Goal: Navigation & Orientation: Understand site structure

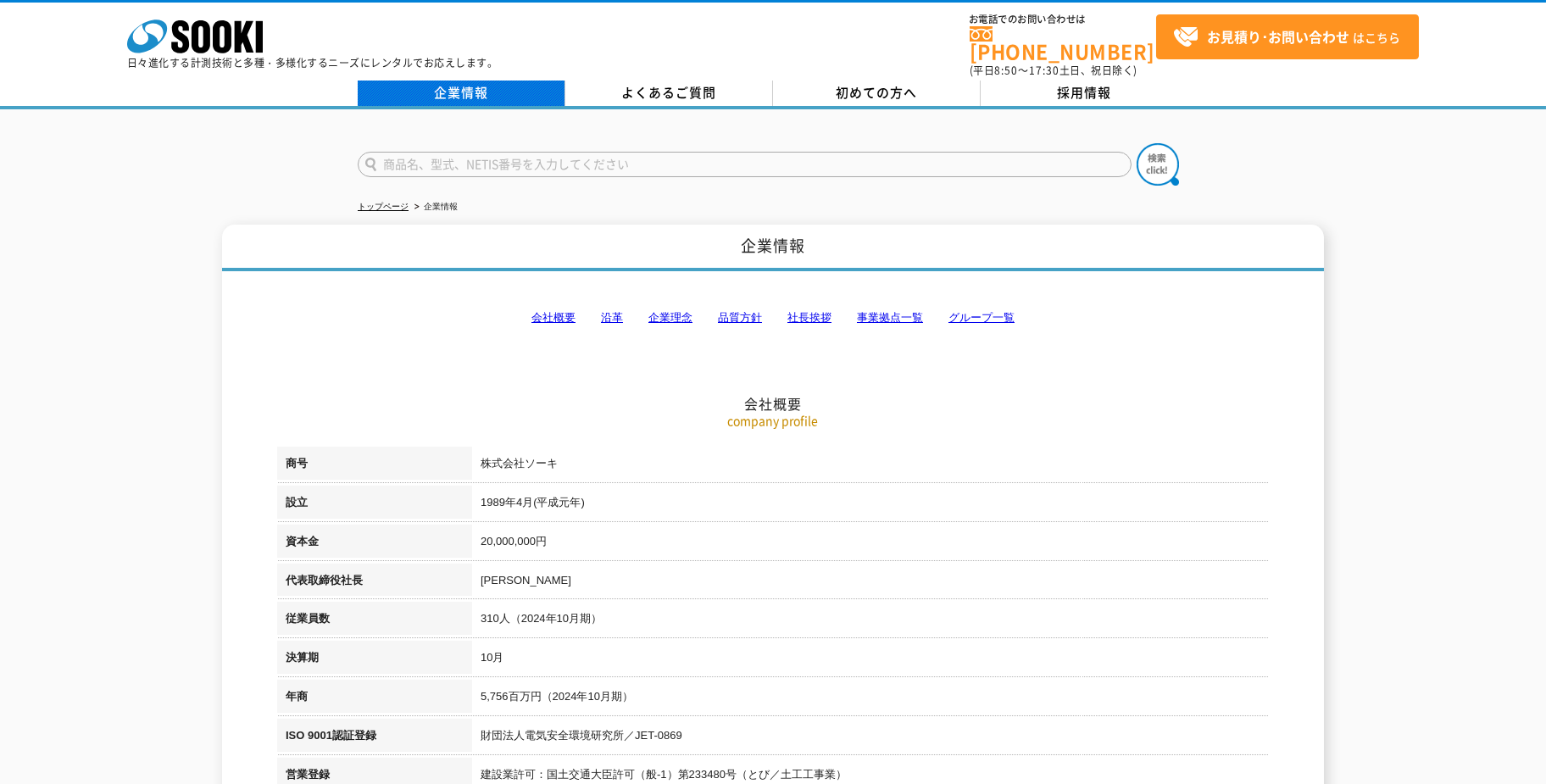
click at [479, 91] on link "企業情報" at bounding box center [461, 93] width 208 height 25
click at [474, 81] on link "企業情報" at bounding box center [461, 93] width 208 height 25
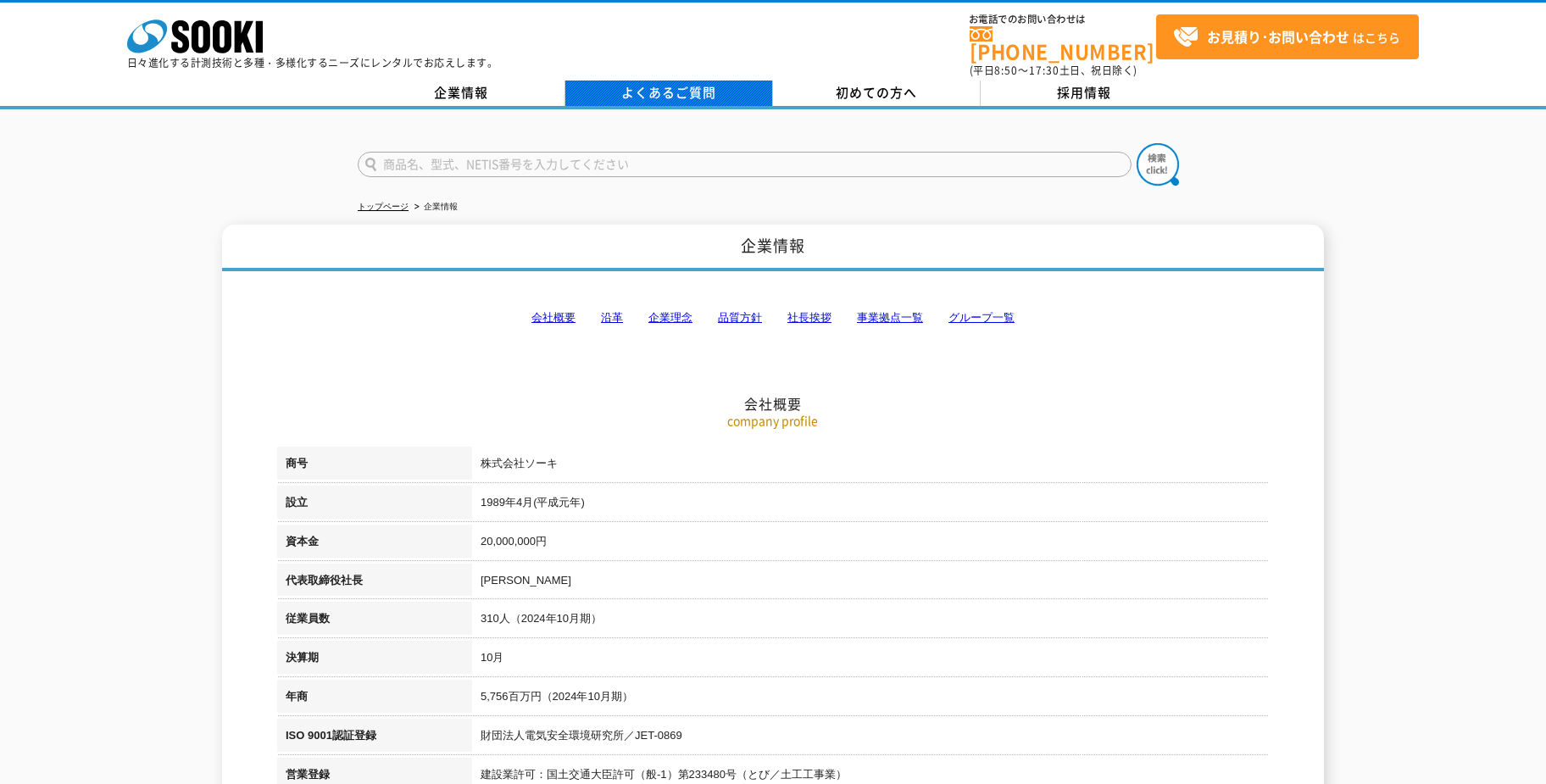
click at [601, 81] on link "よくあるご質問" at bounding box center [669, 93] width 208 height 25
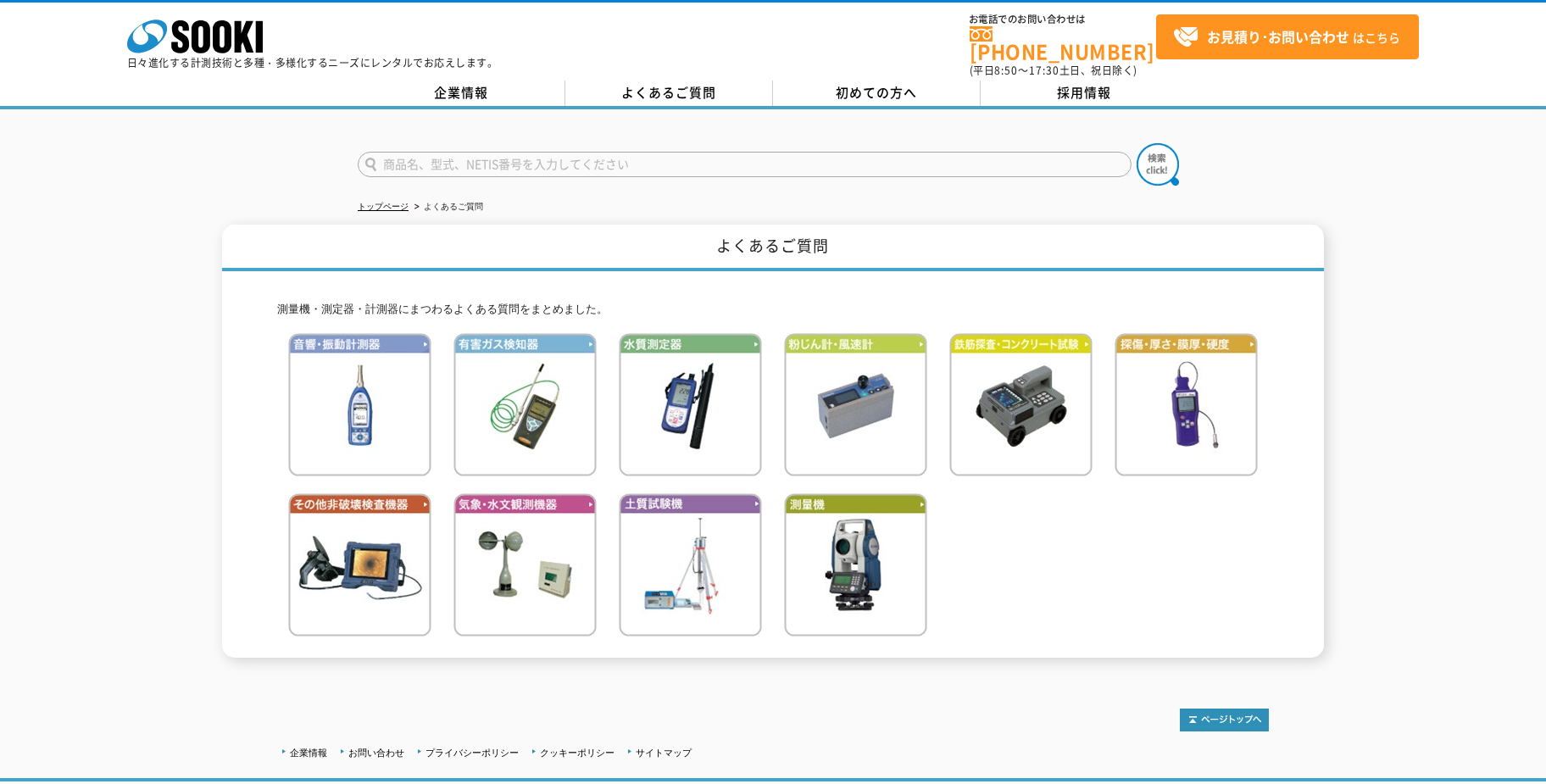
click at [874, 87] on span "初めての方へ" at bounding box center [878, 92] width 82 height 19
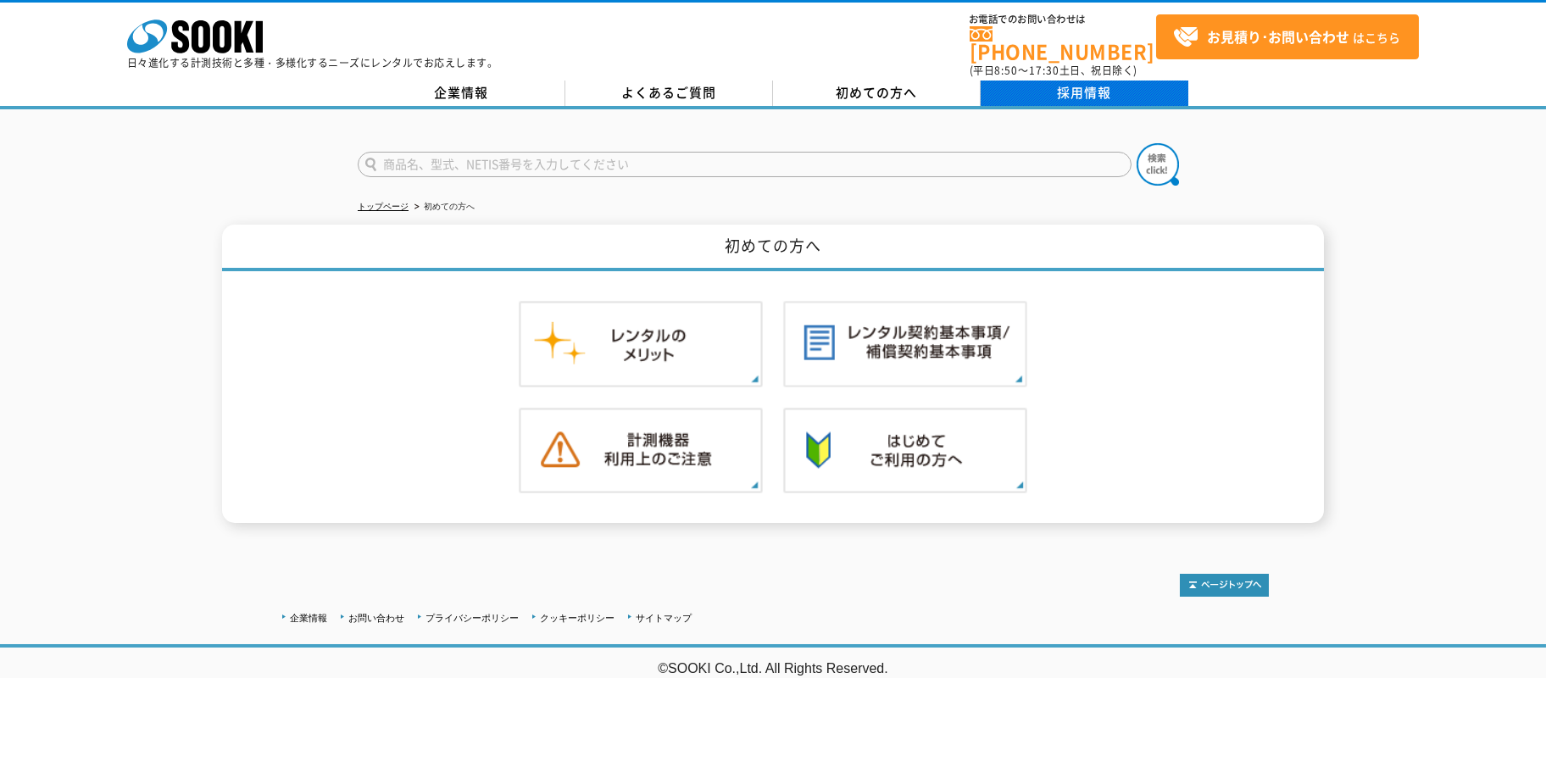
click at [1059, 88] on link "採用情報" at bounding box center [1084, 93] width 208 height 25
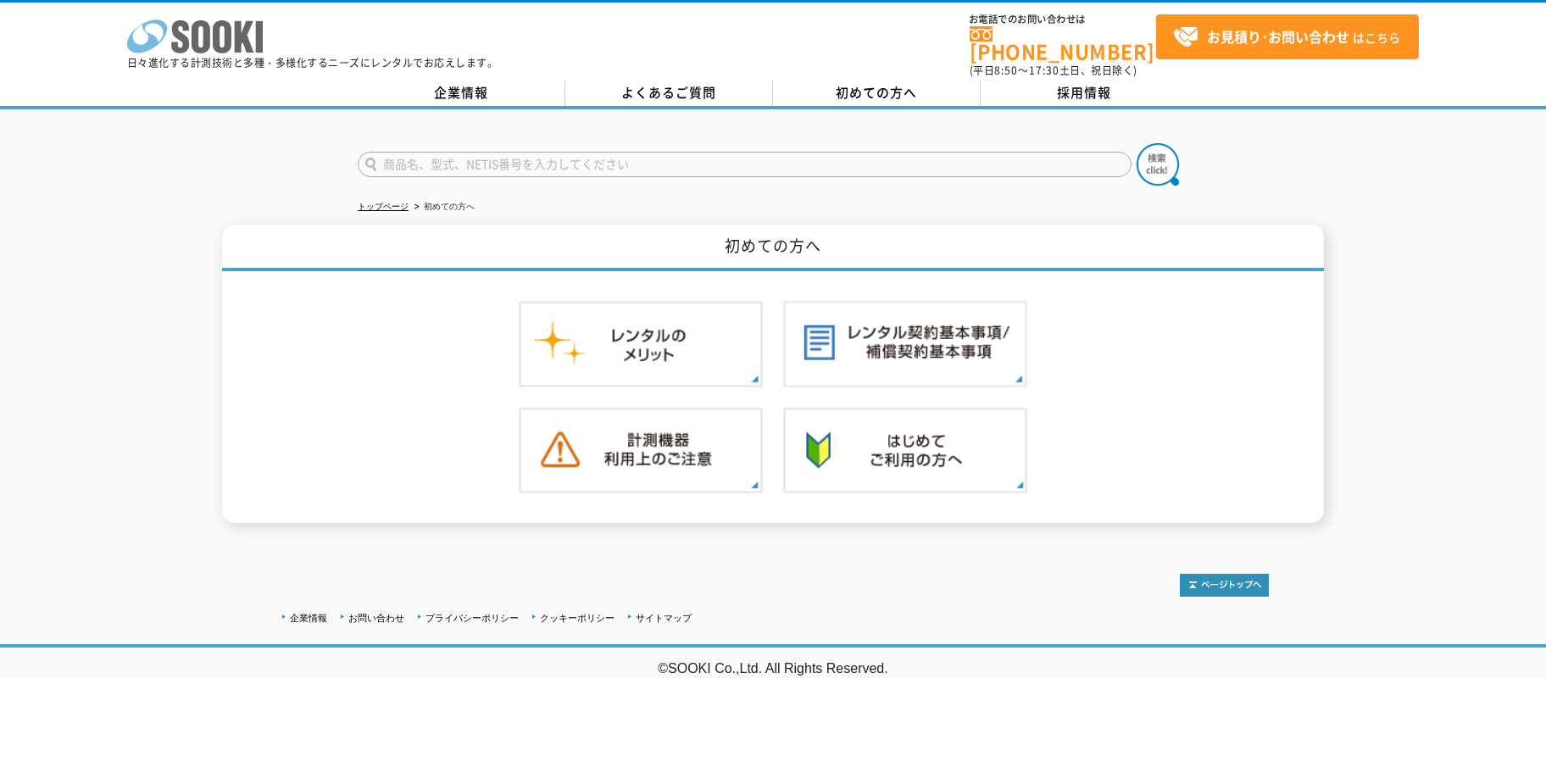
click at [244, 40] on polygon at bounding box center [245, 36] width 20 height 31
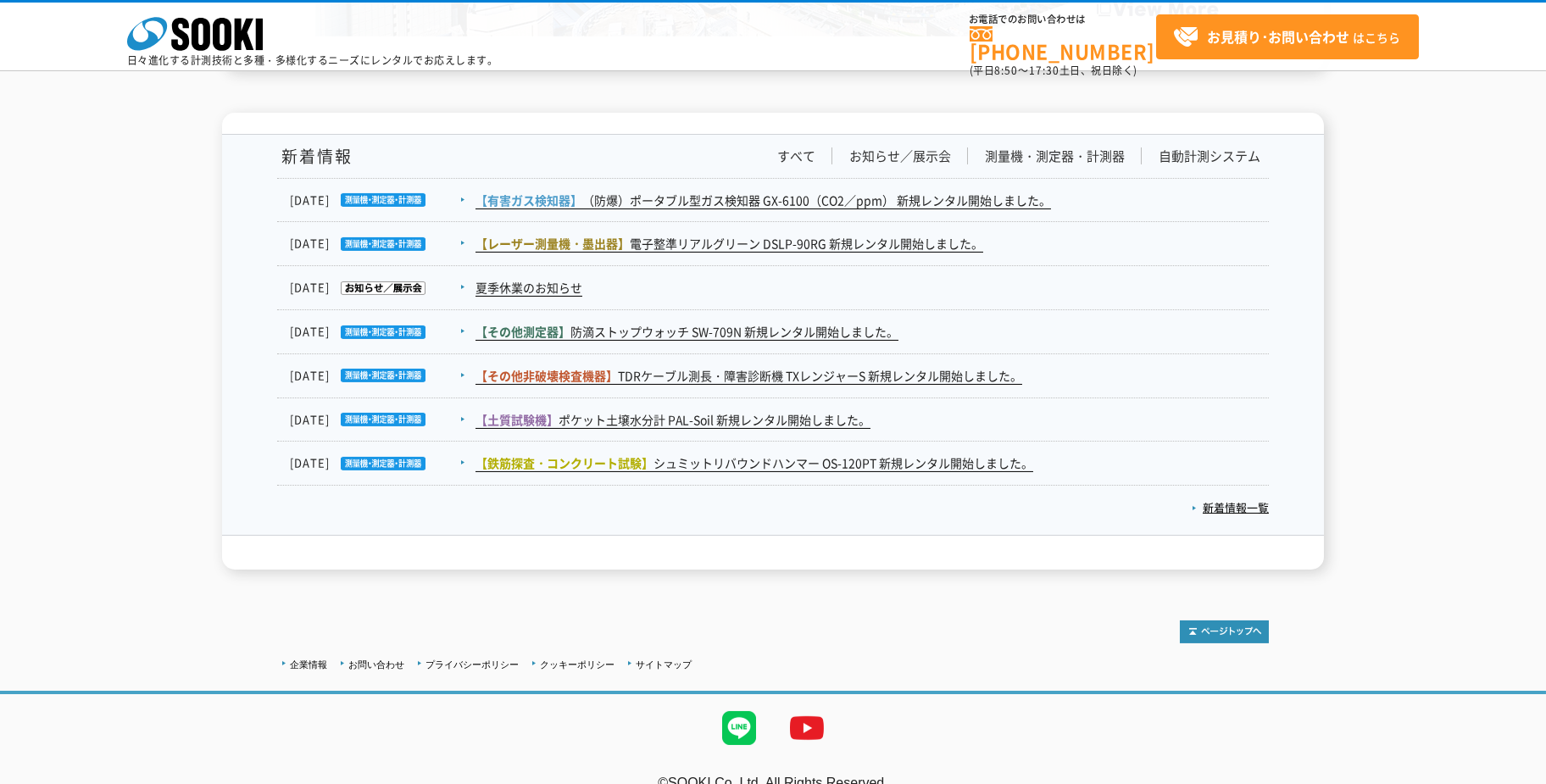
scroll to position [2768, 0]
